Goal: Information Seeking & Learning: Learn about a topic

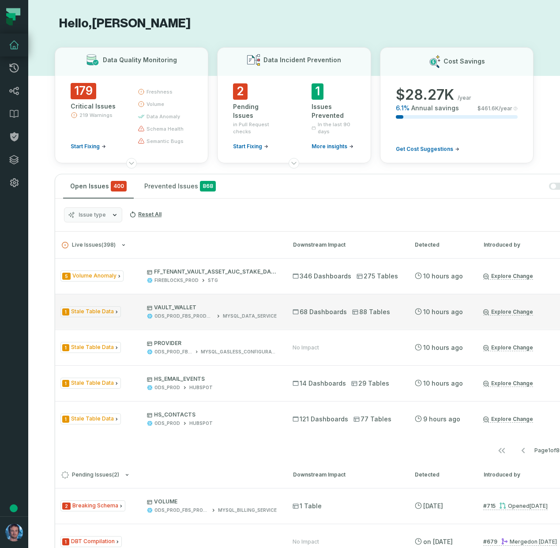
click at [501, 311] on link "Explore Change" at bounding box center [508, 312] width 50 height 7
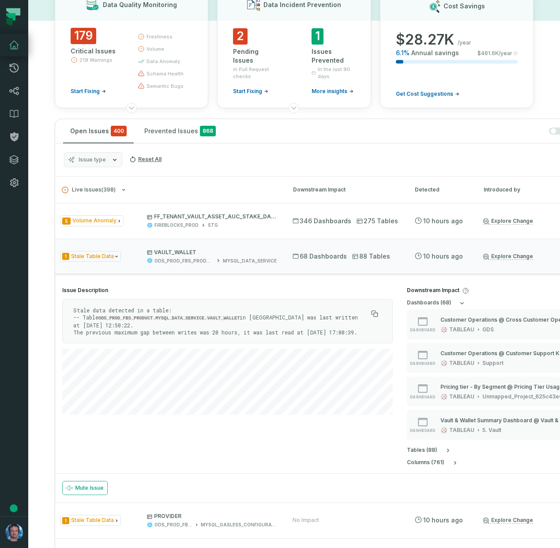
scroll to position [85, 0]
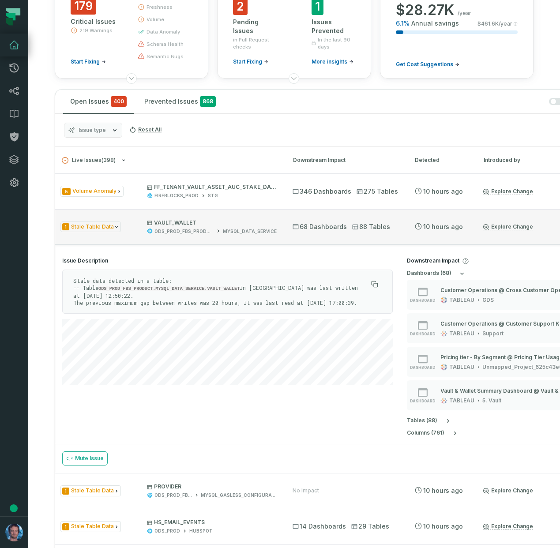
click at [131, 229] on div "1 Stale Table Data VAULT_WALLET ODS_PROD_FBS_PRODUCT MYSQL_DATA_SERVICE" at bounding box center [168, 226] width 216 height 15
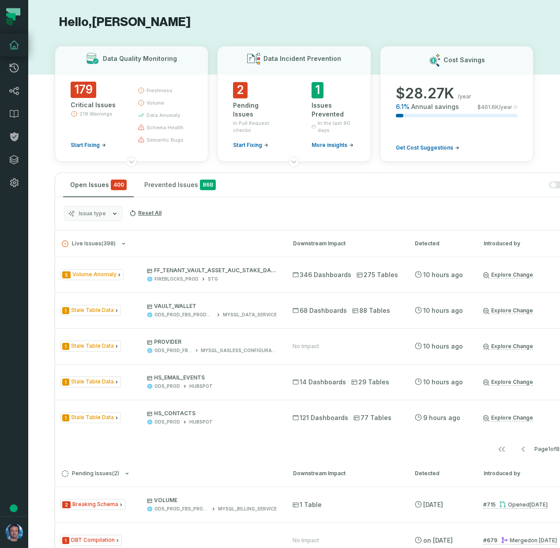
scroll to position [0, 0]
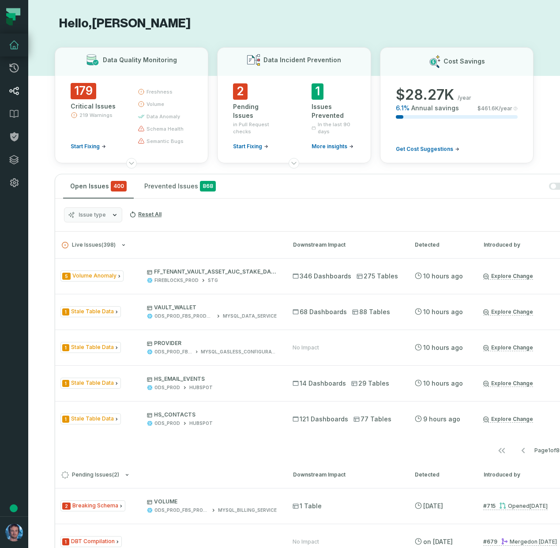
click at [15, 95] on icon at bounding box center [14, 91] width 11 height 11
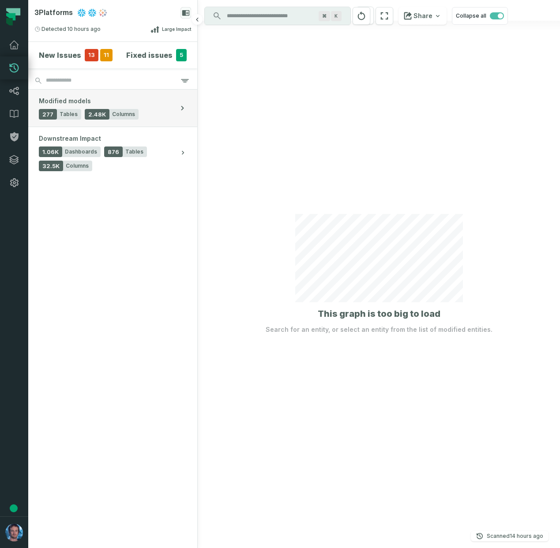
click at [161, 113] on button "Modified models 277 Tables 2.48K Columns" at bounding box center [112, 108] width 169 height 37
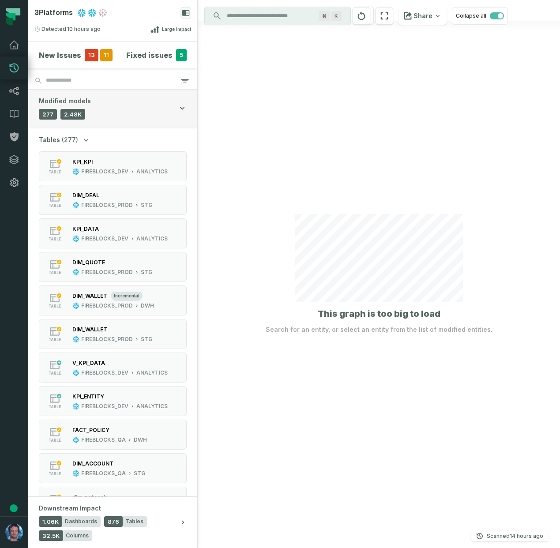
click at [161, 113] on button "Modified models 277 Tables 2.48K Columns" at bounding box center [112, 108] width 169 height 37
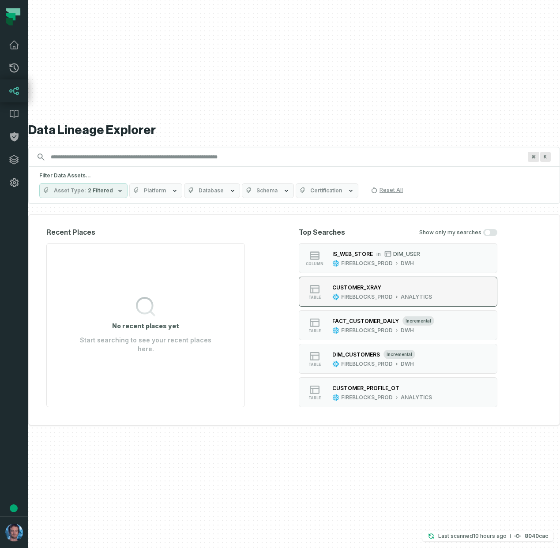
click at [363, 285] on div "CUSTOMER_XRAY" at bounding box center [356, 287] width 49 height 7
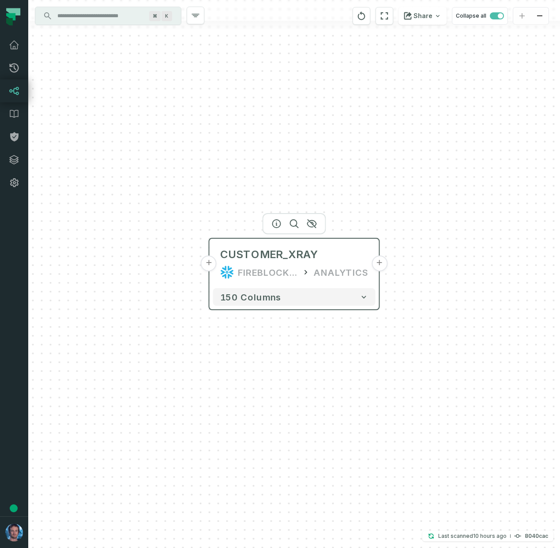
click at [206, 265] on button "+" at bounding box center [209, 264] width 16 height 16
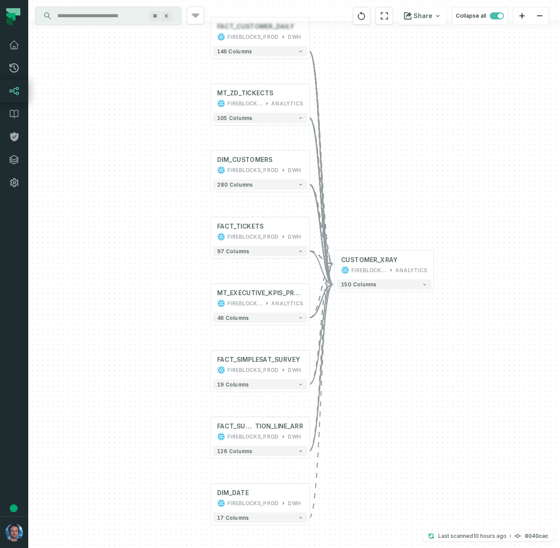
drag, startPoint x: 409, startPoint y: 253, endPoint x: 375, endPoint y: 201, distance: 62.2
click at [375, 201] on div "+ FACT_CUSTOMER_DAILY FIREBLOCKS_PROD DWH + 146 columns MT_ZD_TICKECTS FIREBLOC…" at bounding box center [294, 274] width 532 height 548
click at [434, 268] on button "+" at bounding box center [433, 264] width 9 height 9
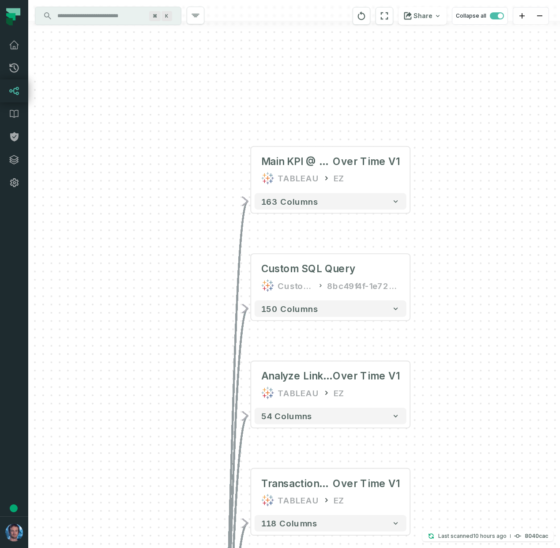
drag, startPoint x: 278, startPoint y: 108, endPoint x: 358, endPoint y: 234, distance: 149.4
click at [358, 234] on div "- Main KPI @ Customers Over Time V1 TABLEAU EZ 163 columns - Custom SQL Query C…" at bounding box center [294, 274] width 532 height 548
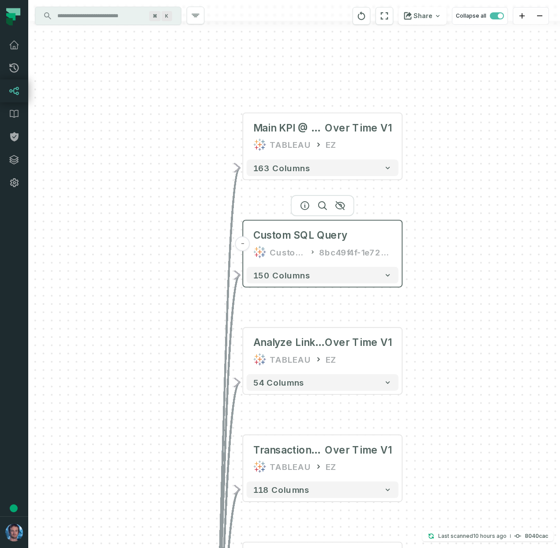
drag, startPoint x: 354, startPoint y: 285, endPoint x: 347, endPoint y: 253, distance: 32.6
click at [347, 253] on div "8bc49f4f-1e72-6eed-b214-b2289cd2f502" at bounding box center [355, 251] width 73 height 13
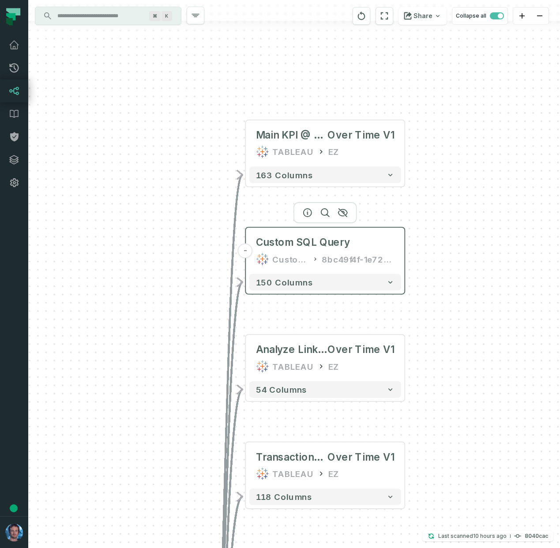
click at [361, 254] on div "8bc49f4f-1e72-6eed-b214-b2289cd2f502" at bounding box center [358, 259] width 73 height 13
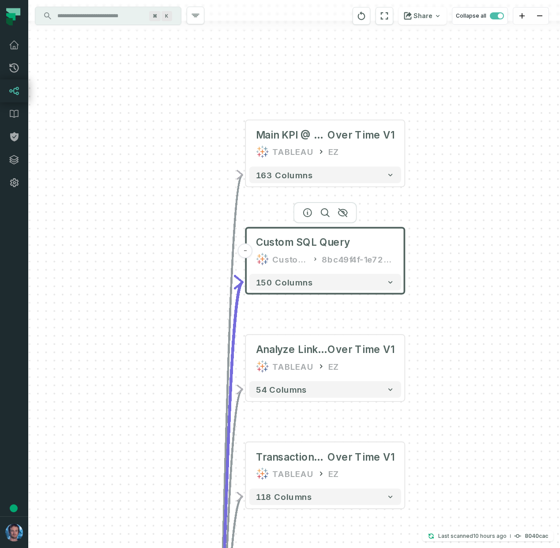
click at [426, 233] on div "- Main KPI @ Customers Over Time V1 TABLEAU EZ 163 columns - Custom SQL Query C…" at bounding box center [294, 274] width 532 height 548
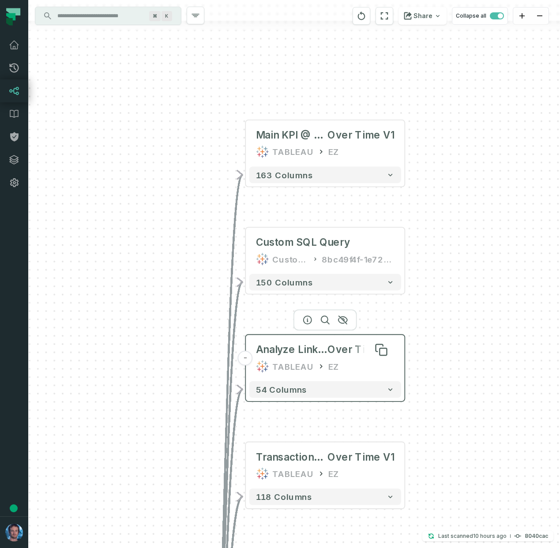
click at [312, 354] on span "Analyze Link @ Customers" at bounding box center [292, 349] width 72 height 13
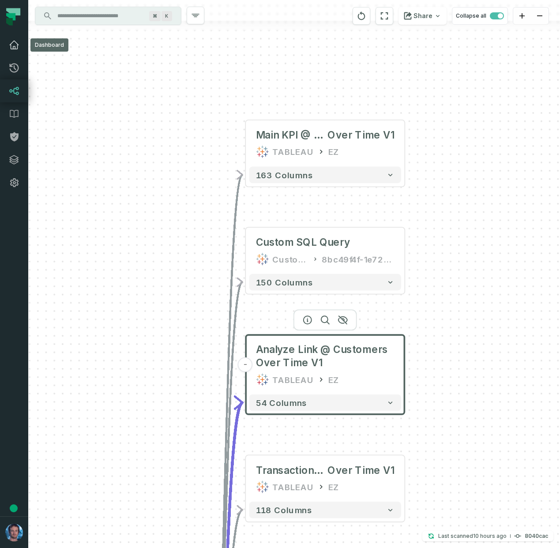
click at [19, 49] on icon at bounding box center [14, 45] width 11 height 11
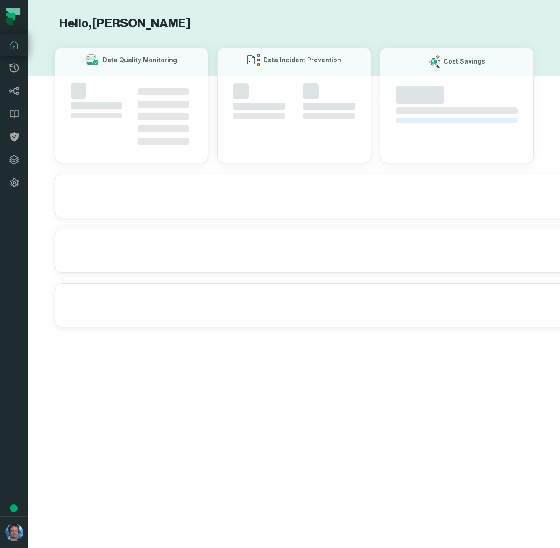
click at [14, 48] on icon at bounding box center [14, 45] width 11 height 11
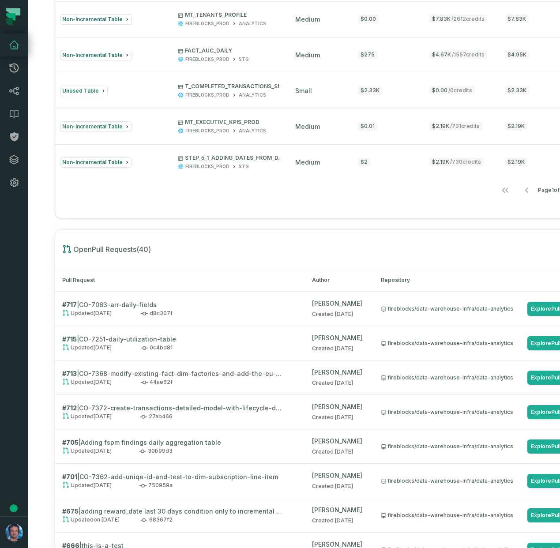
scroll to position [827, 0]
